Goal: Task Accomplishment & Management: Manage account settings

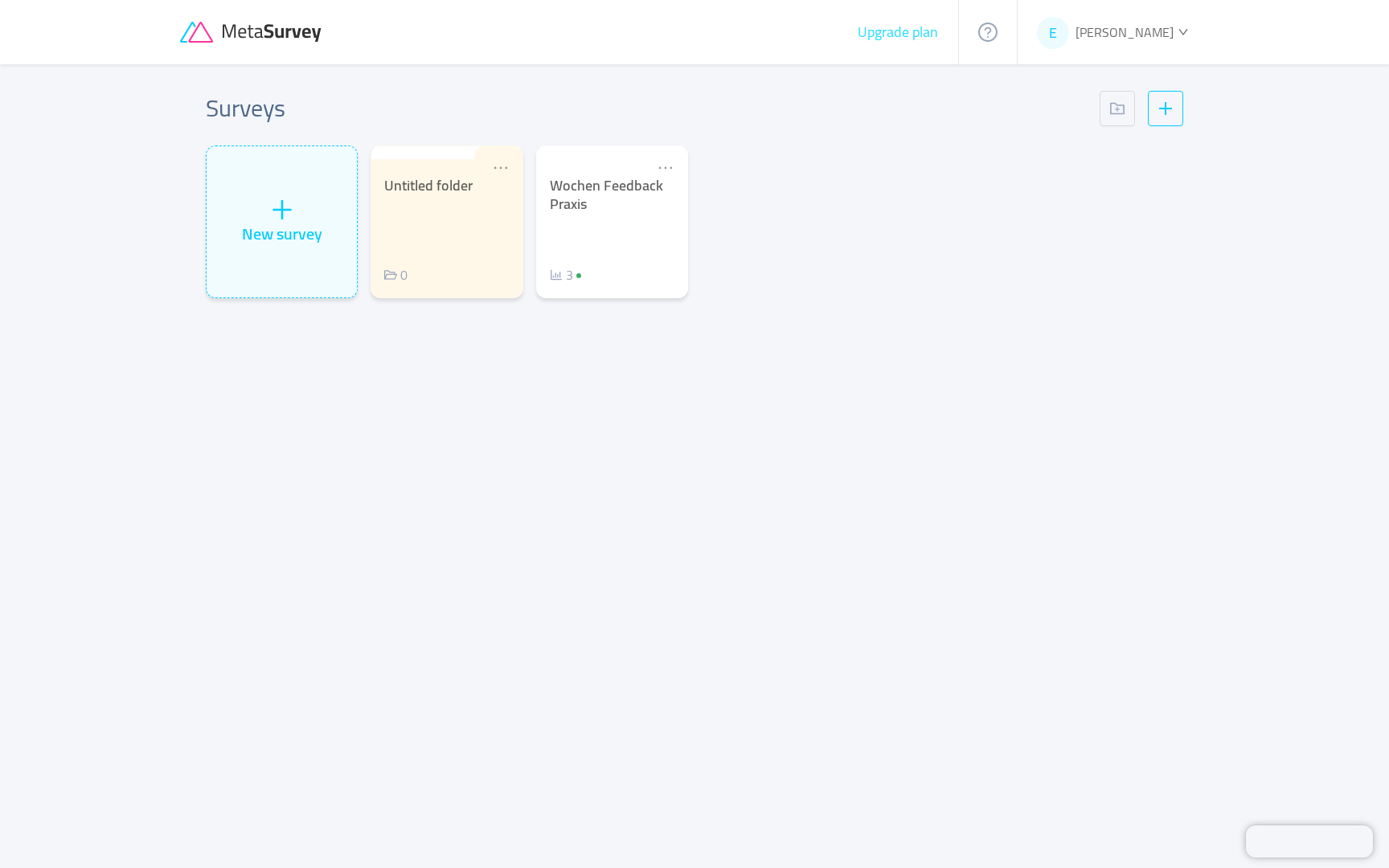
click at [936, 38] on button "Upgrade plan" at bounding box center [897, 32] width 82 height 16
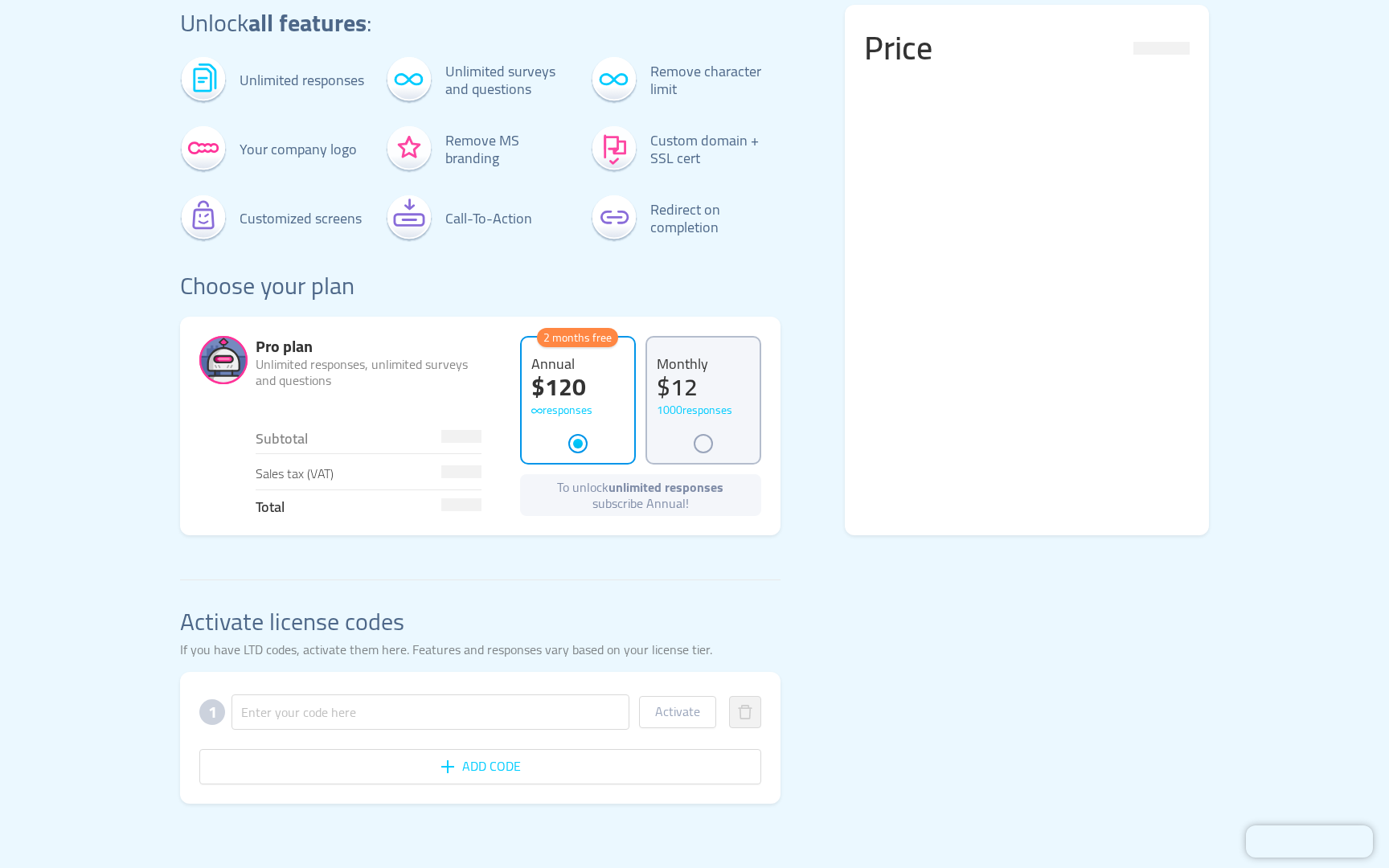
scroll to position [108, 0]
click at [326, 702] on input "text" at bounding box center [430, 712] width 398 height 36
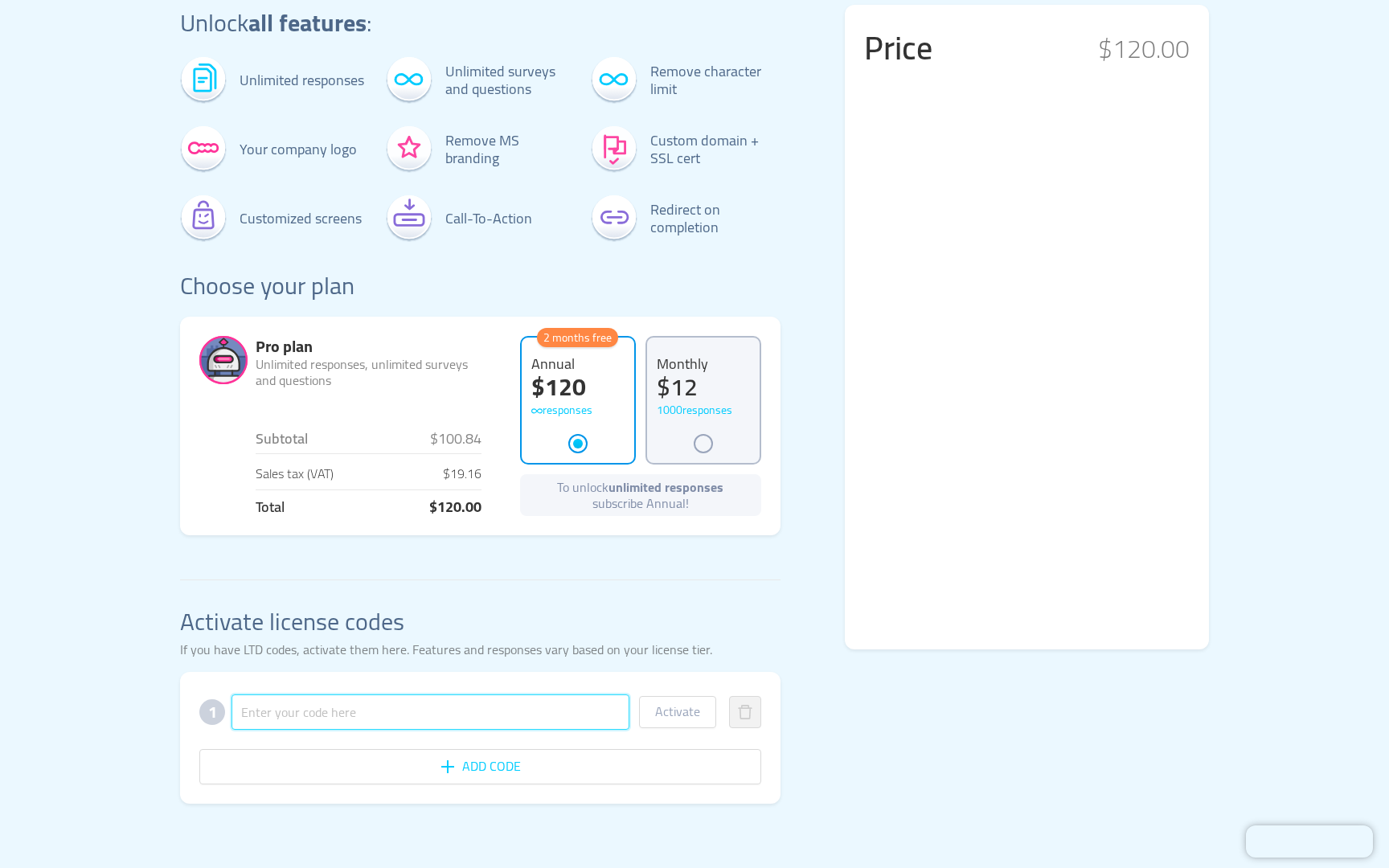
paste input "FFI5CJ7PVVETL9NUAHBZ72"
type input "FFI5CJ7PVVETL9NUAHBZ72"
click at [668, 710] on button "Activate" at bounding box center [677, 712] width 77 height 32
